Goal: Find specific page/section: Find specific page/section

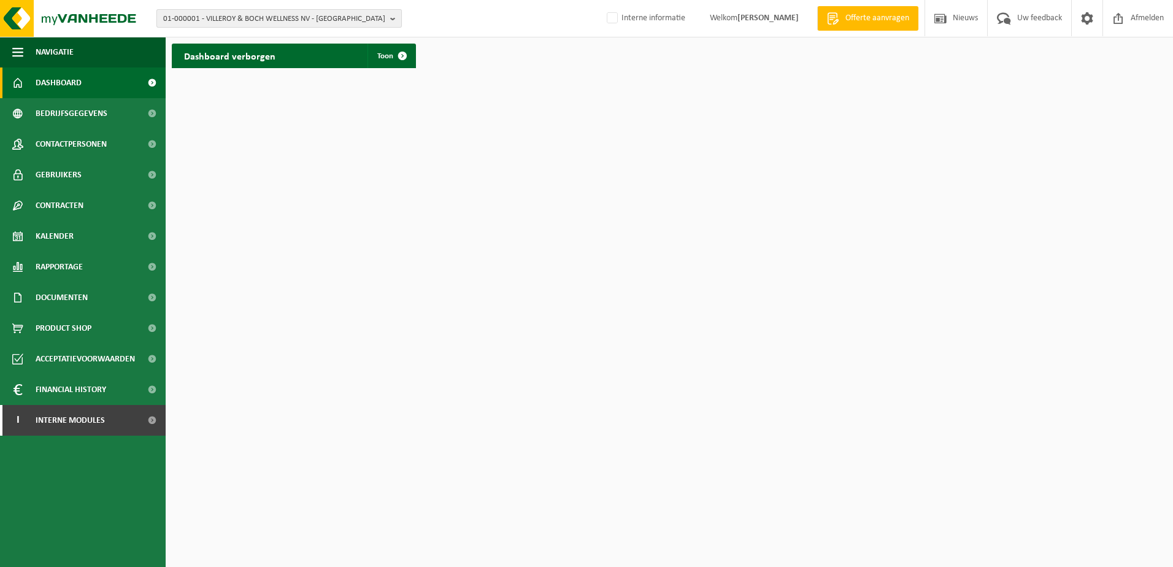
drag, startPoint x: 337, startPoint y: 20, endPoint x: 331, endPoint y: 12, distance: 9.2
click at [337, 20] on span "01-000001 - VILLEROY & BOCH WELLNESS NV - ROESELARE" at bounding box center [274, 19] width 222 height 18
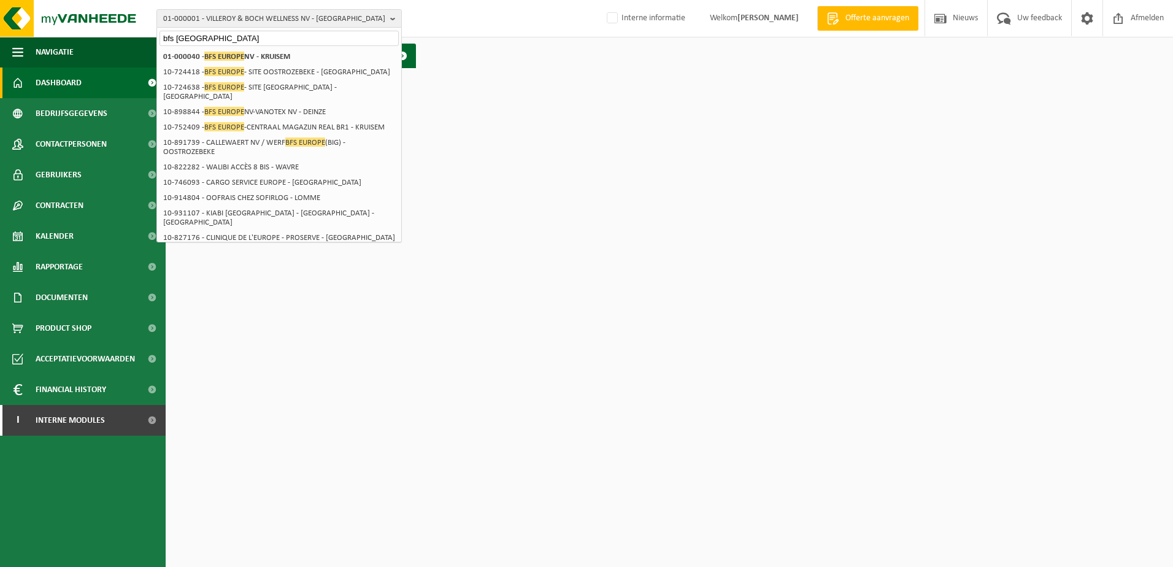
type input "bfs europe"
click at [260, 52] on strong "01-000040 - BFS EUROPE NV - KRUISEM" at bounding box center [226, 56] width 127 height 9
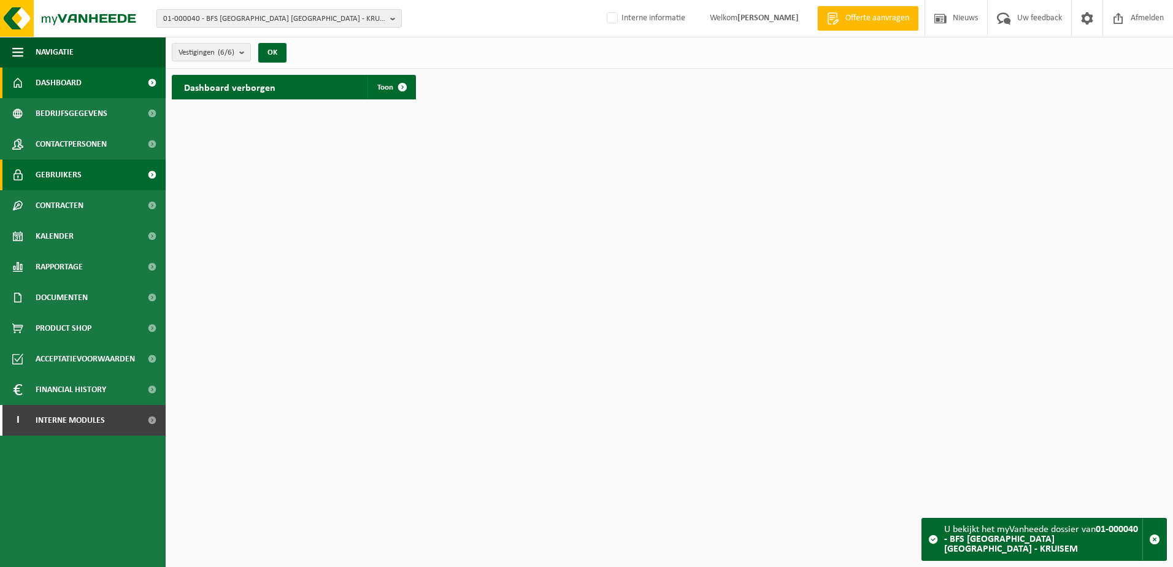
click at [64, 167] on span "Gebruikers" at bounding box center [59, 175] width 46 height 31
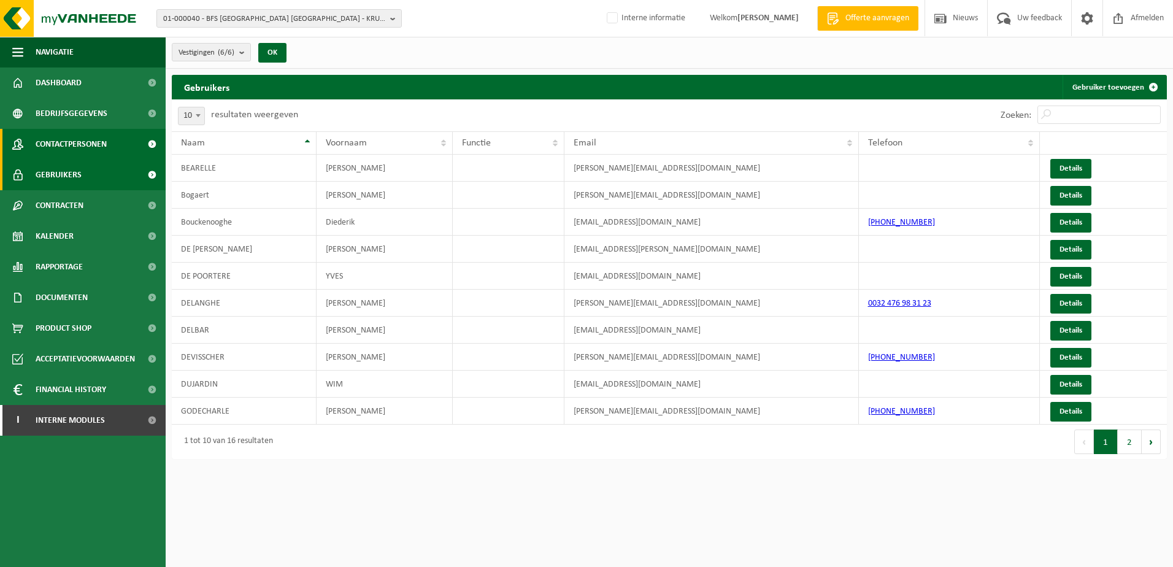
click at [80, 145] on span "Contactpersonen" at bounding box center [71, 144] width 71 height 31
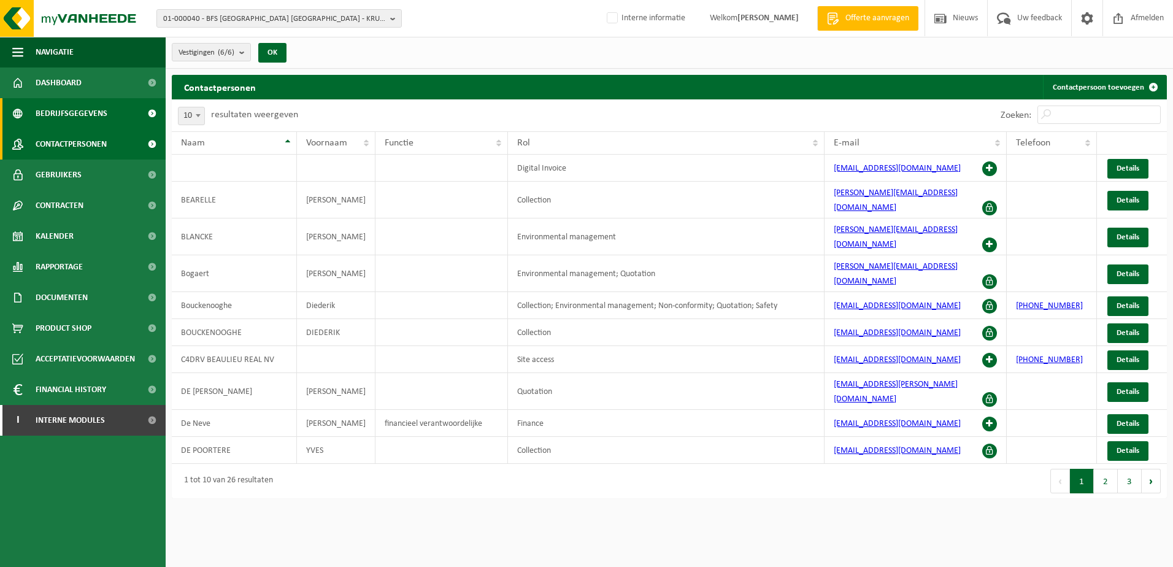
click at [61, 116] on span "Bedrijfsgegevens" at bounding box center [72, 113] width 72 height 31
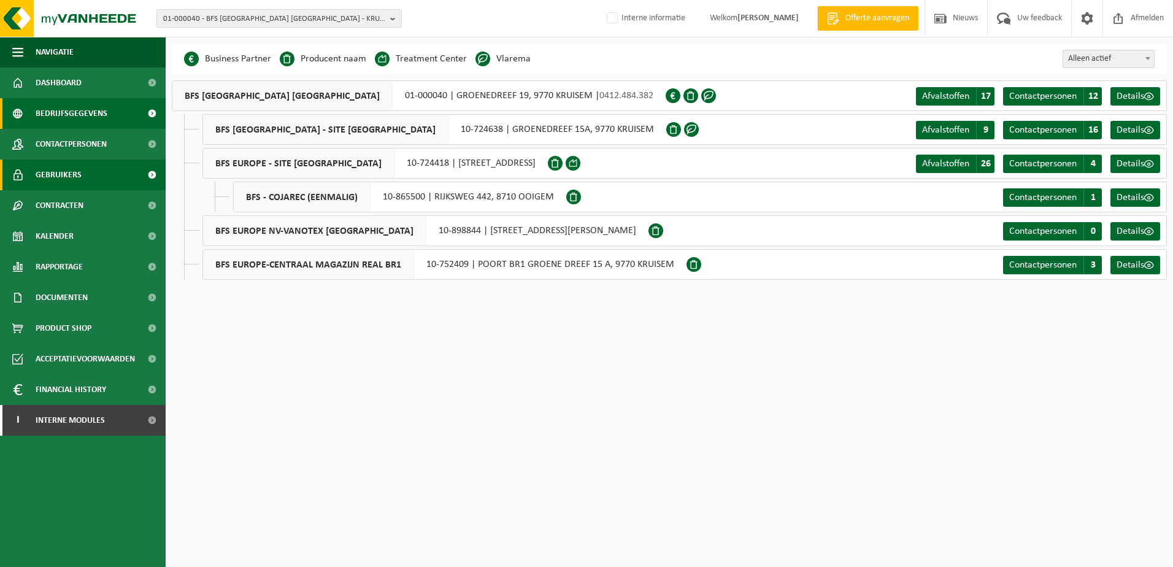
click at [66, 172] on span "Gebruikers" at bounding box center [59, 175] width 46 height 31
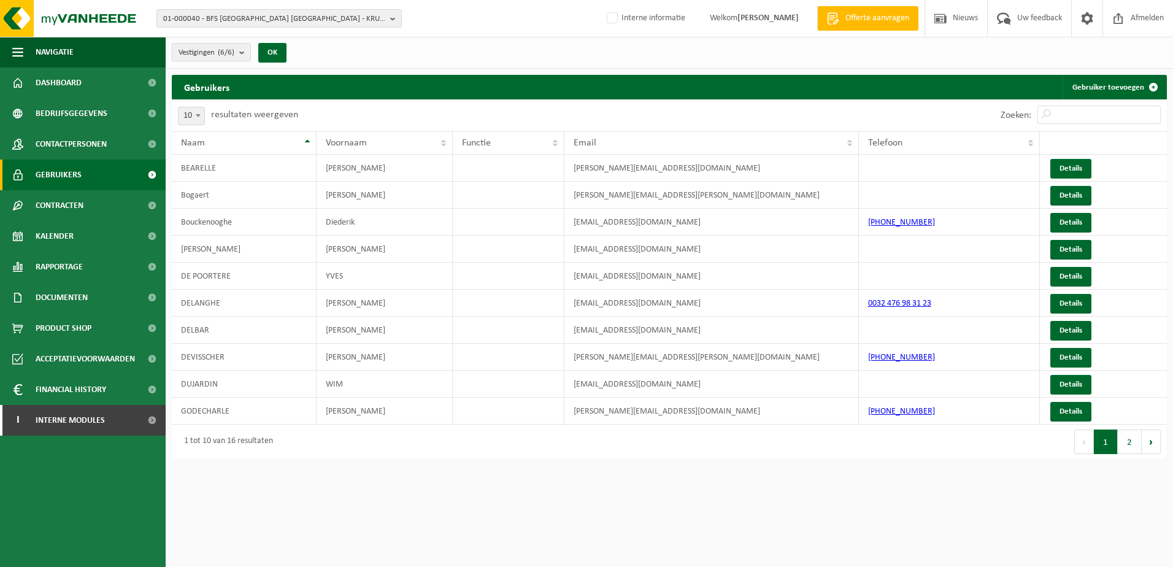
click at [785, 507] on html "01-000040 - BFS EUROPE [GEOGRAPHIC_DATA] - KRUISEM 10-783552 - [PERSON_NAME] IN…" at bounding box center [586, 283] width 1173 height 567
click at [734, 498] on html "01-000040 - BFS EUROPE [GEOGRAPHIC_DATA] - KRUISEM 10-783552 - [PERSON_NAME] IN…" at bounding box center [586, 283] width 1173 height 567
